Goal: Transaction & Acquisition: Purchase product/service

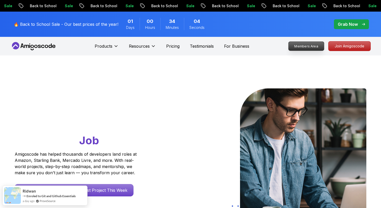
click at [312, 44] on p "Members Area" at bounding box center [305, 46] width 35 height 9
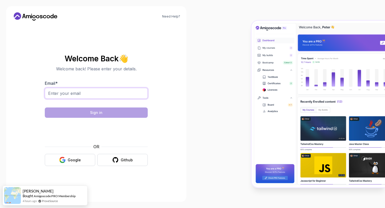
click at [122, 89] on input "Email *" at bounding box center [96, 93] width 103 height 11
type input "lavz97ms@gmail.com"
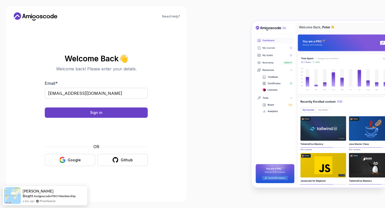
click at [268, 60] on body "Need Help? Welcome Back 👋 Welcome back! Please enter your details. Email * lavz…" at bounding box center [192, 104] width 385 height 208
click at [96, 108] on button "Sign in" at bounding box center [96, 112] width 103 height 10
click at [138, 114] on button "Sign in" at bounding box center [96, 112] width 103 height 10
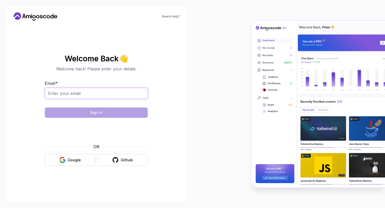
click at [126, 89] on input "Email *" at bounding box center [96, 93] width 103 height 11
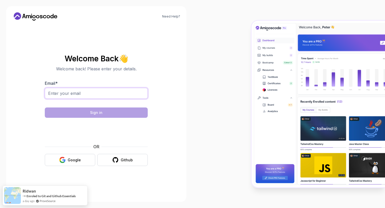
type input "[EMAIL_ADDRESS][DOMAIN_NAME]"
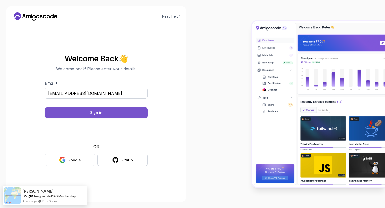
click at [132, 113] on button "Sign in" at bounding box center [96, 112] width 103 height 10
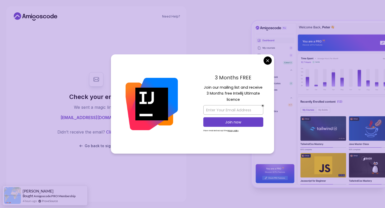
click at [266, 61] on body "Need Help? Check your email. We sent a magic link to lavz97ms@gmail.com Didn’t …" at bounding box center [192, 104] width 385 height 208
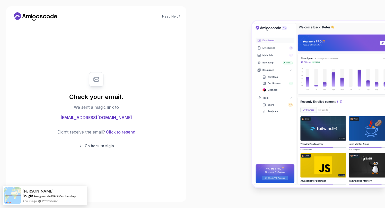
click at [110, 120] on span "lavz97ms@gmail.com" at bounding box center [95, 117] width 71 height 6
click at [99, 145] on p "Go back to sigin" at bounding box center [99, 145] width 29 height 5
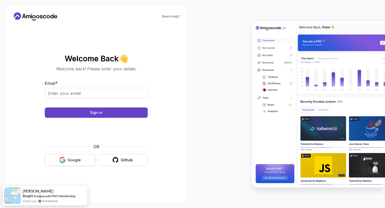
click at [71, 163] on button "Google" at bounding box center [70, 160] width 50 height 12
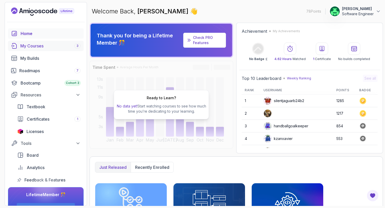
click at [38, 43] on div "My Courses 3" at bounding box center [50, 46] width 60 height 6
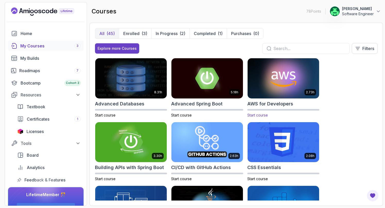
click at [290, 84] on img at bounding box center [283, 78] width 75 height 42
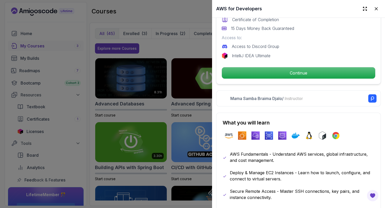
scroll to position [175, 0]
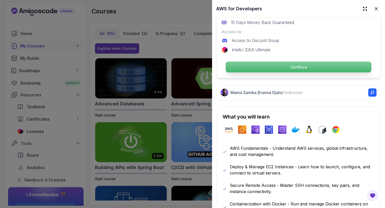
click at [281, 61] on p "Continue" at bounding box center [299, 66] width 146 height 11
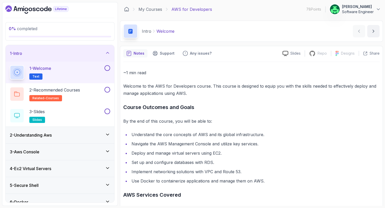
scroll to position [71, 0]
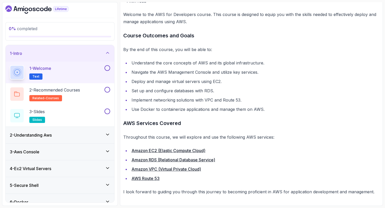
click at [83, 132] on div "2 - Understanding Aws" at bounding box center [60, 135] width 100 height 6
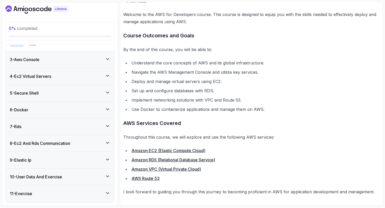
click at [82, 97] on div "5 - Secure Shell" at bounding box center [60, 93] width 109 height 16
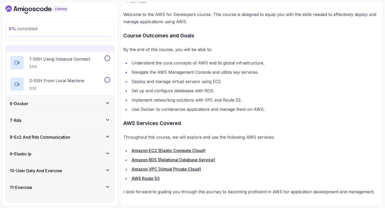
scroll to position [0, 0]
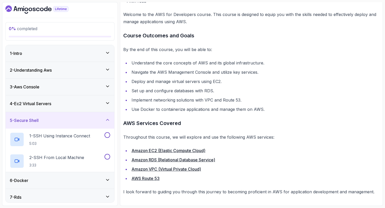
click at [37, 6] on icon "Dashboard" at bounding box center [36, 9] width 63 height 8
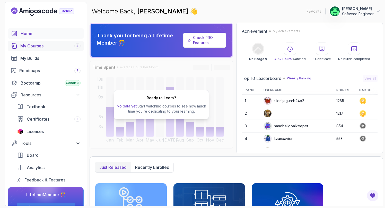
click at [44, 47] on div "My Courses 4" at bounding box center [50, 46] width 60 height 6
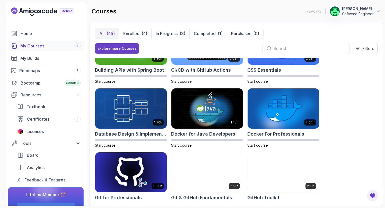
scroll to position [98, 0]
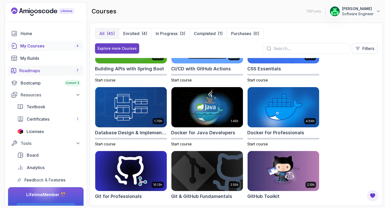
click at [56, 72] on div "Roadmaps 7" at bounding box center [49, 70] width 61 height 6
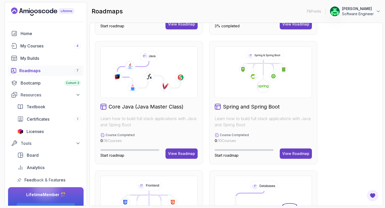
scroll to position [113, 0]
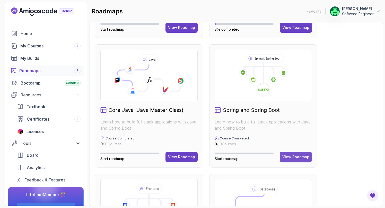
click at [304, 155] on div "View Roadmap" at bounding box center [295, 156] width 27 height 5
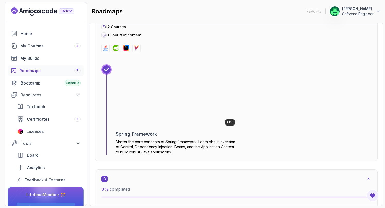
scroll to position [418, 0]
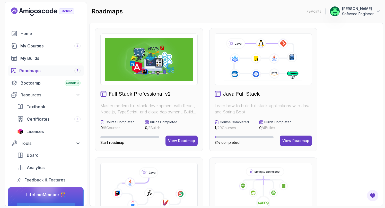
click at [161, 61] on img at bounding box center [149, 59] width 88 height 43
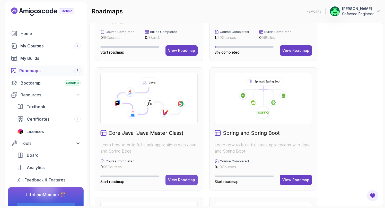
scroll to position [96, 0]
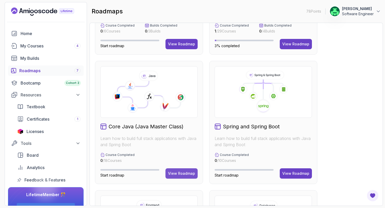
click at [184, 177] on button "View Roadmap" at bounding box center [181, 173] width 32 height 10
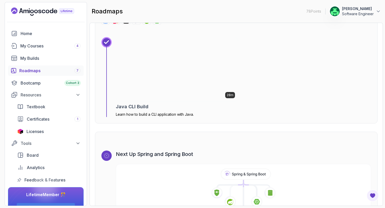
scroll to position [3171, 0]
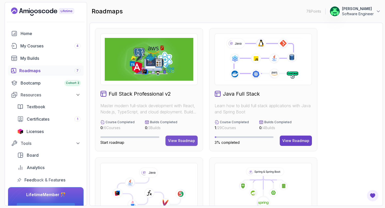
click at [184, 145] on button "View Roadmap" at bounding box center [181, 140] width 32 height 10
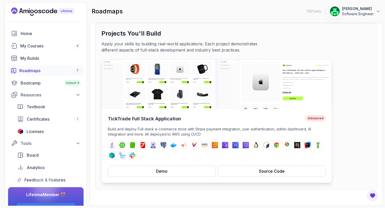
scroll to position [25, 0]
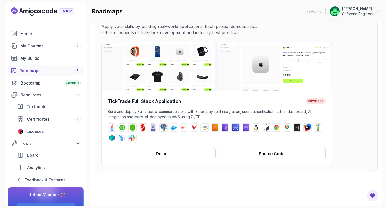
scroll to position [39, 0]
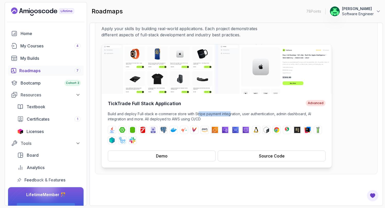
drag, startPoint x: 230, startPoint y: 115, endPoint x: 199, endPoint y: 115, distance: 31.4
click at [199, 115] on p "Build and deploy Full-stack e-commerce store with Stripe payment integration, u…" at bounding box center [217, 116] width 218 height 10
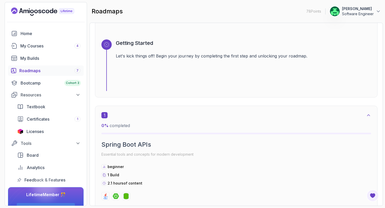
scroll to position [253, 0]
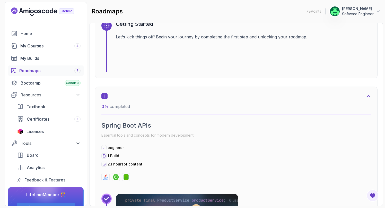
click at [223, 49] on div "Getting Started Let's kick things off! Begin your journey by completing the fir…" at bounding box center [243, 45] width 255 height 51
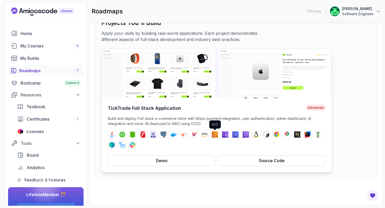
scroll to position [0, 0]
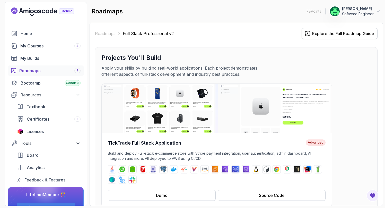
click at [327, 33] on div "Explore the Full Roadmap Guide" at bounding box center [343, 33] width 62 height 6
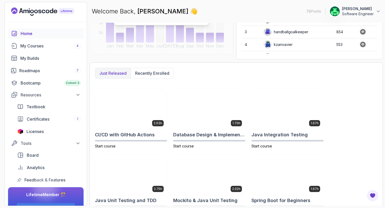
scroll to position [83, 0]
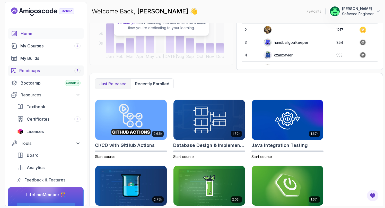
click at [58, 70] on div "Roadmaps 7" at bounding box center [49, 70] width 61 height 6
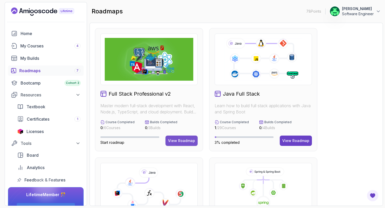
click at [183, 137] on button "View Roadmap" at bounding box center [181, 140] width 32 height 10
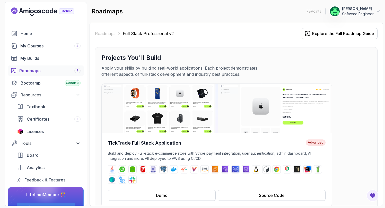
scroll to position [15, 0]
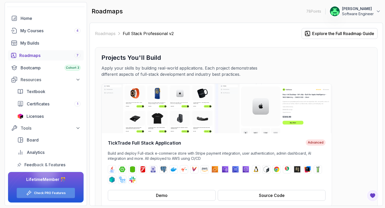
click at [65, 194] on div "Check PRO Features" at bounding box center [46, 192] width 58 height 10
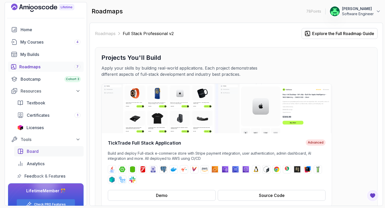
scroll to position [0, 0]
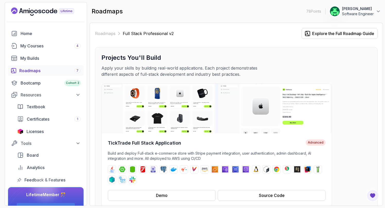
click at [350, 16] on p "Software Engineer" at bounding box center [358, 13] width 32 height 5
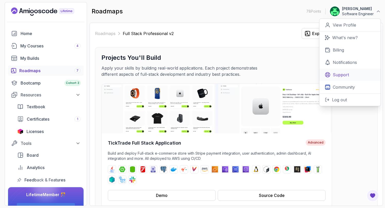
click at [362, 74] on link "Support" at bounding box center [349, 74] width 61 height 12
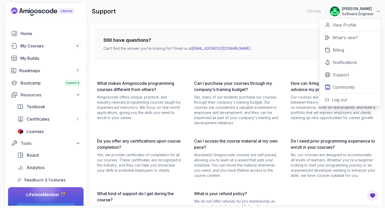
click at [298, 100] on p "Our courses are designed to bridge the gap between theory and practice. You'll …" at bounding box center [333, 107] width 85 height 26
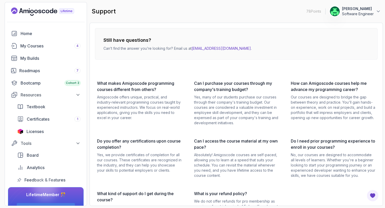
click at [50, 12] on icon "Landing page" at bounding box center [42, 11] width 63 height 8
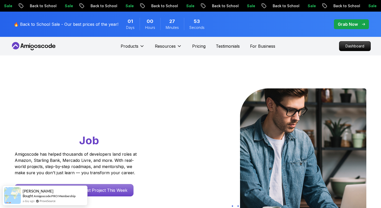
click at [38, 47] on icon at bounding box center [39, 46] width 3 height 3
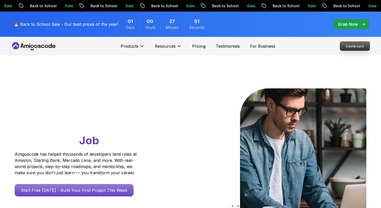
click at [360, 45] on p "Dashboard" at bounding box center [355, 46] width 30 height 9
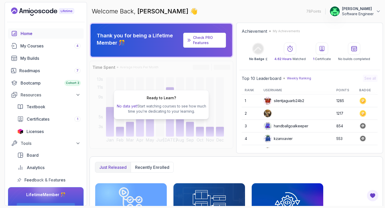
click at [352, 12] on p "Software Engineer" at bounding box center [358, 13] width 32 height 5
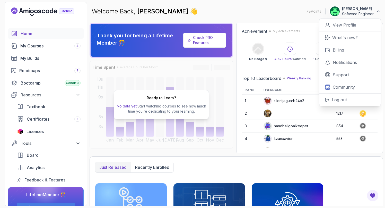
click at [40, 11] on icon "Landing page" at bounding box center [39, 12] width 3 height 4
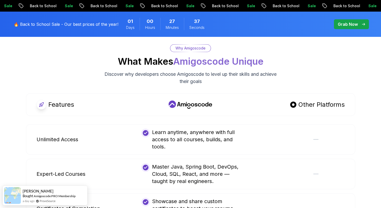
scroll to position [944, 0]
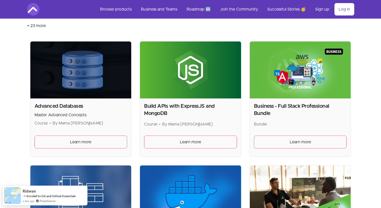
scroll to position [92, 0]
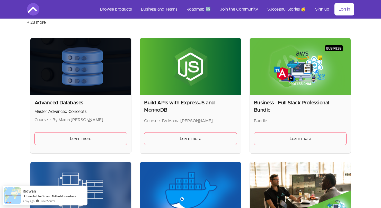
click at [304, 91] on img at bounding box center [300, 66] width 101 height 57
click at [311, 135] on span "Learn more" at bounding box center [300, 138] width 21 height 6
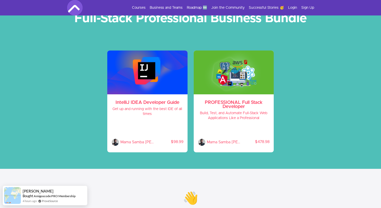
scroll to position [4, 0]
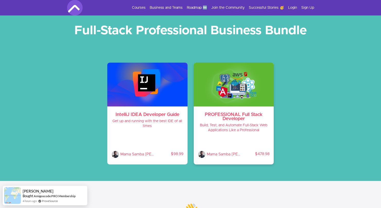
click at [245, 103] on img at bounding box center [234, 84] width 80 height 44
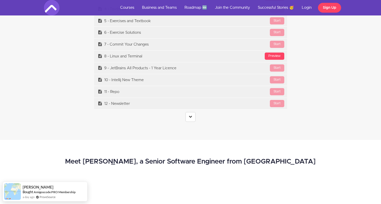
scroll to position [2112, 0]
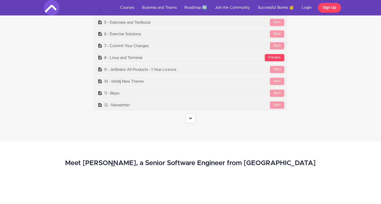
click at [196, 123] on center at bounding box center [190, 118] width 193 height 10
click at [191, 123] on link at bounding box center [190, 118] width 10 height 10
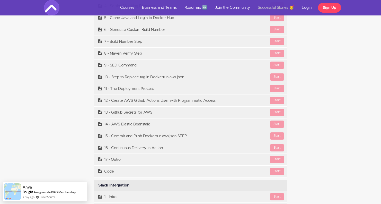
scroll to position [5709, 0]
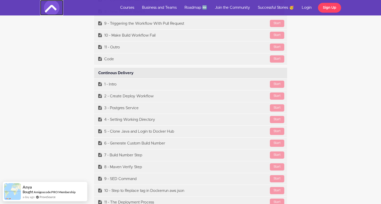
click at [51, 8] on img at bounding box center [51, 7] width 15 height 15
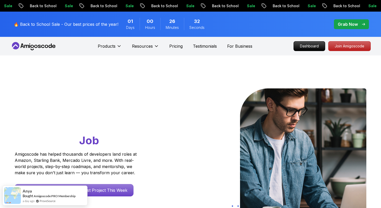
click at [347, 19] on span "pre-order" at bounding box center [351, 24] width 35 height 10
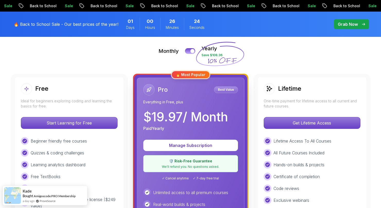
scroll to position [71, 0]
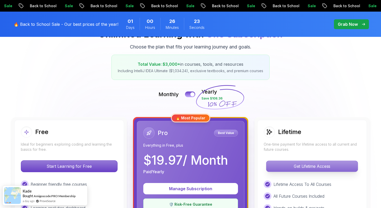
click at [338, 161] on p "Get Lifetime Access" at bounding box center [311, 165] width 91 height 11
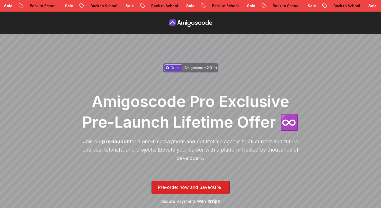
click at [200, 67] on p "Amigoscode 2.0" at bounding box center [198, 67] width 28 height 5
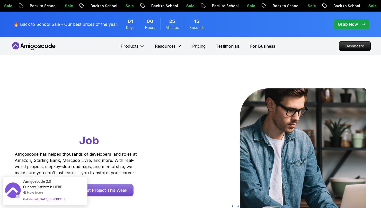
click at [44, 49] on icon at bounding box center [34, 46] width 46 height 8
